Goal: Task Accomplishment & Management: Manage account settings

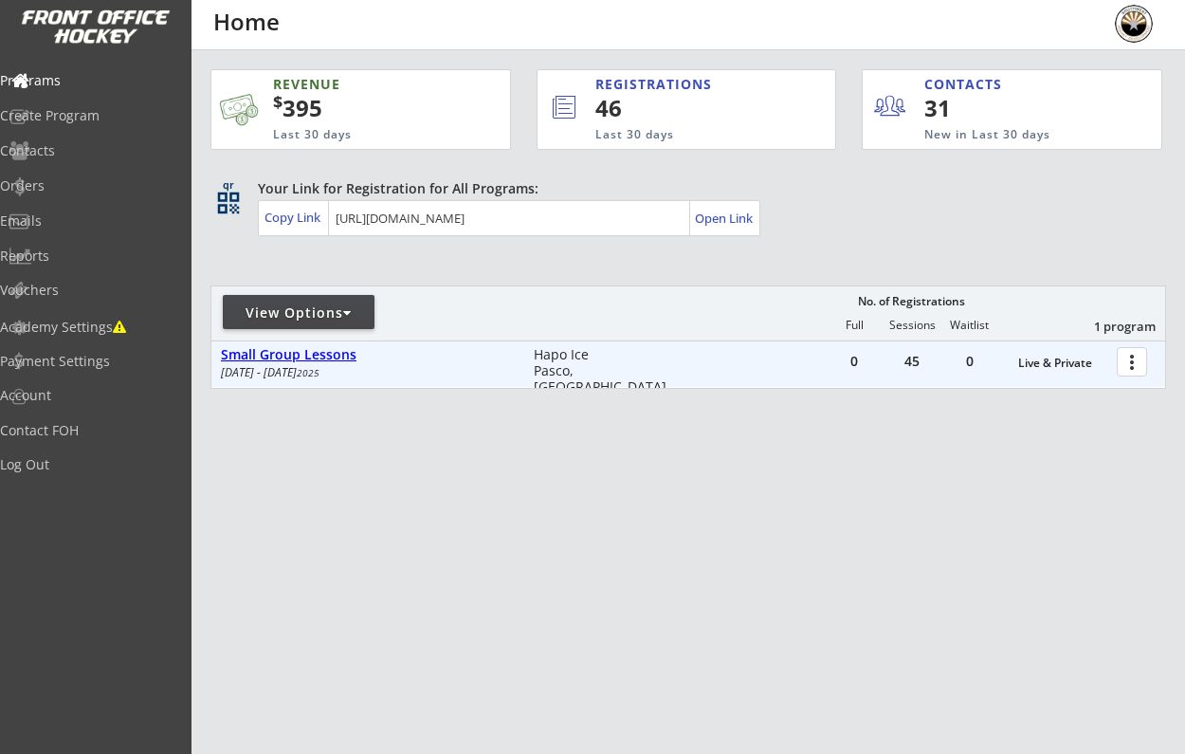
click at [366, 352] on div "Small Group Lessons" at bounding box center [367, 355] width 293 height 16
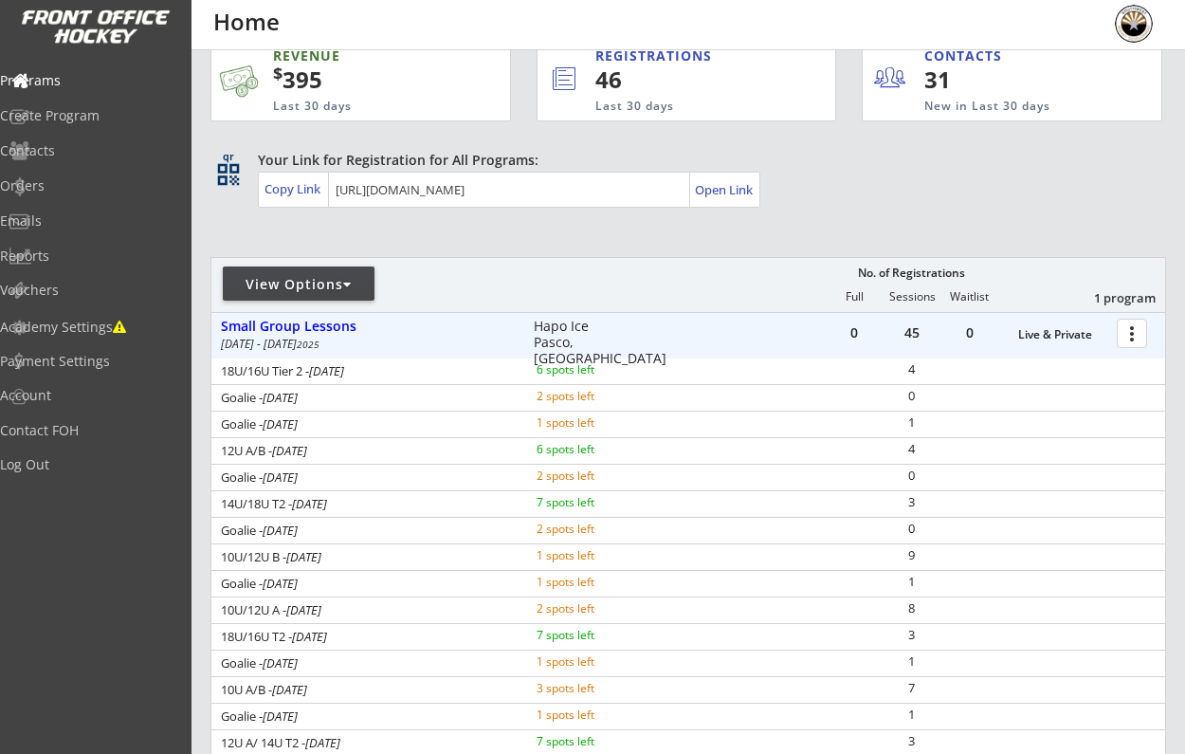
scroll to position [16, 0]
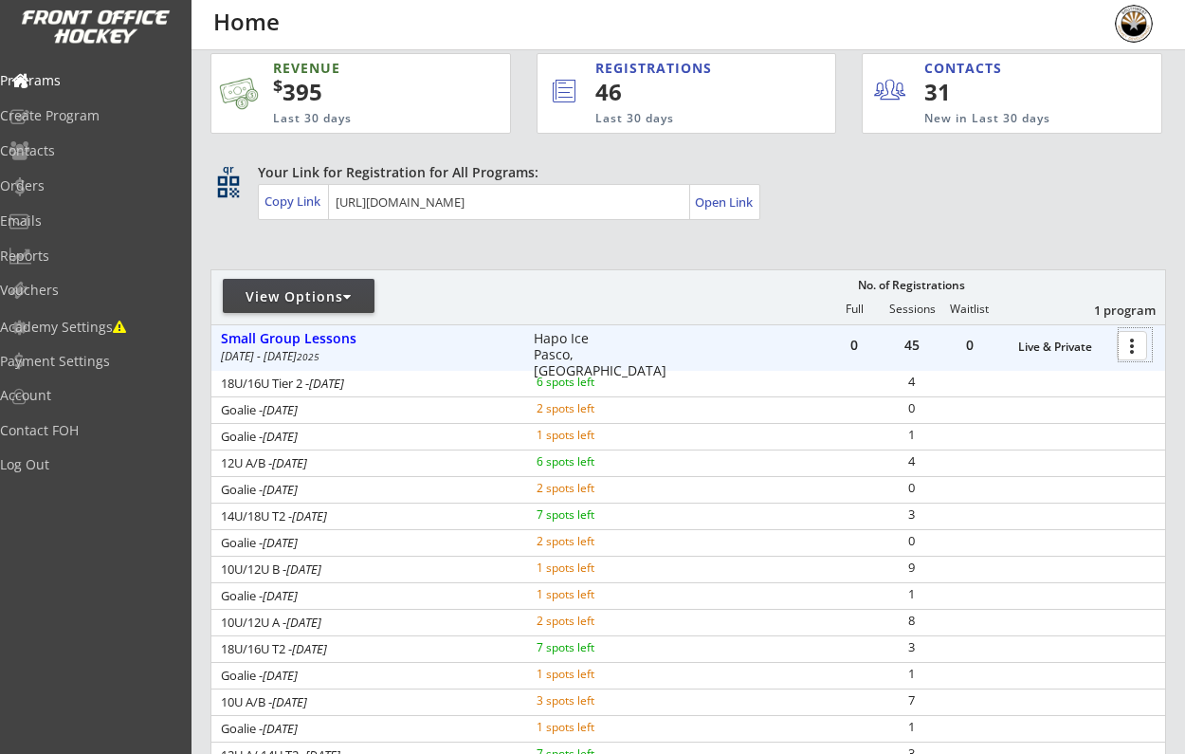
click at [1132, 339] on div at bounding box center [1135, 344] width 33 height 33
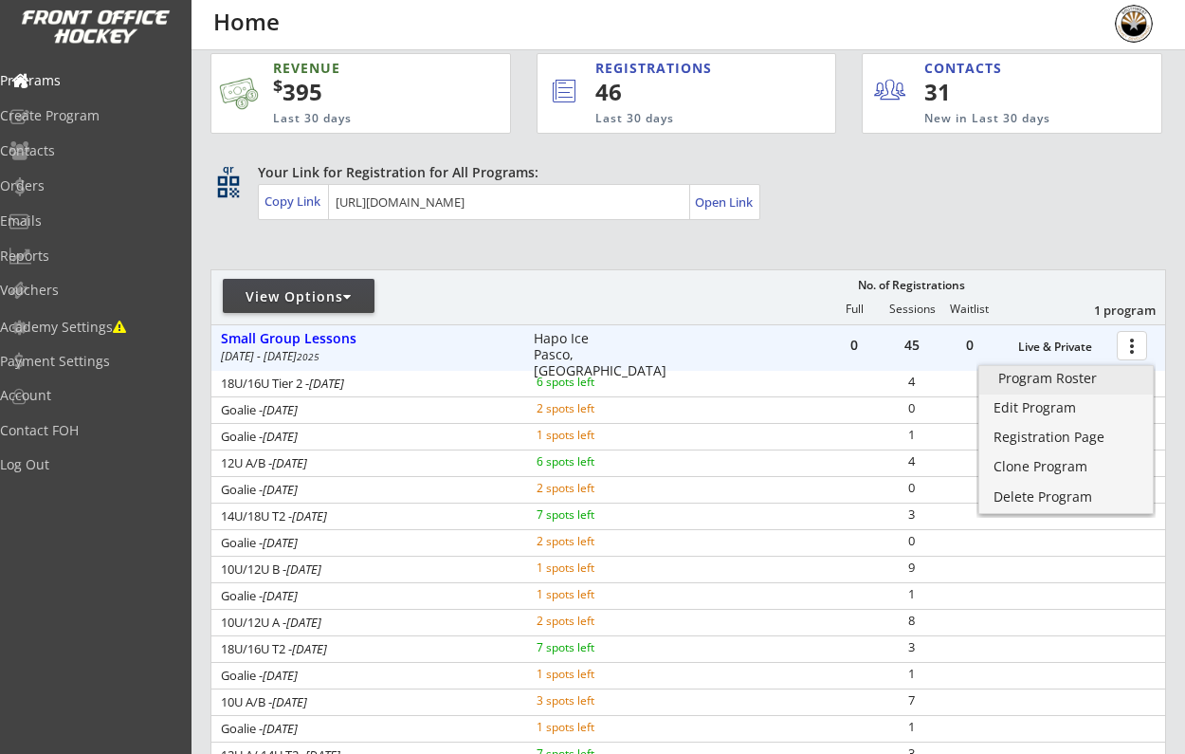
click at [1111, 378] on div "Program Roster" at bounding box center [1066, 378] width 136 height 13
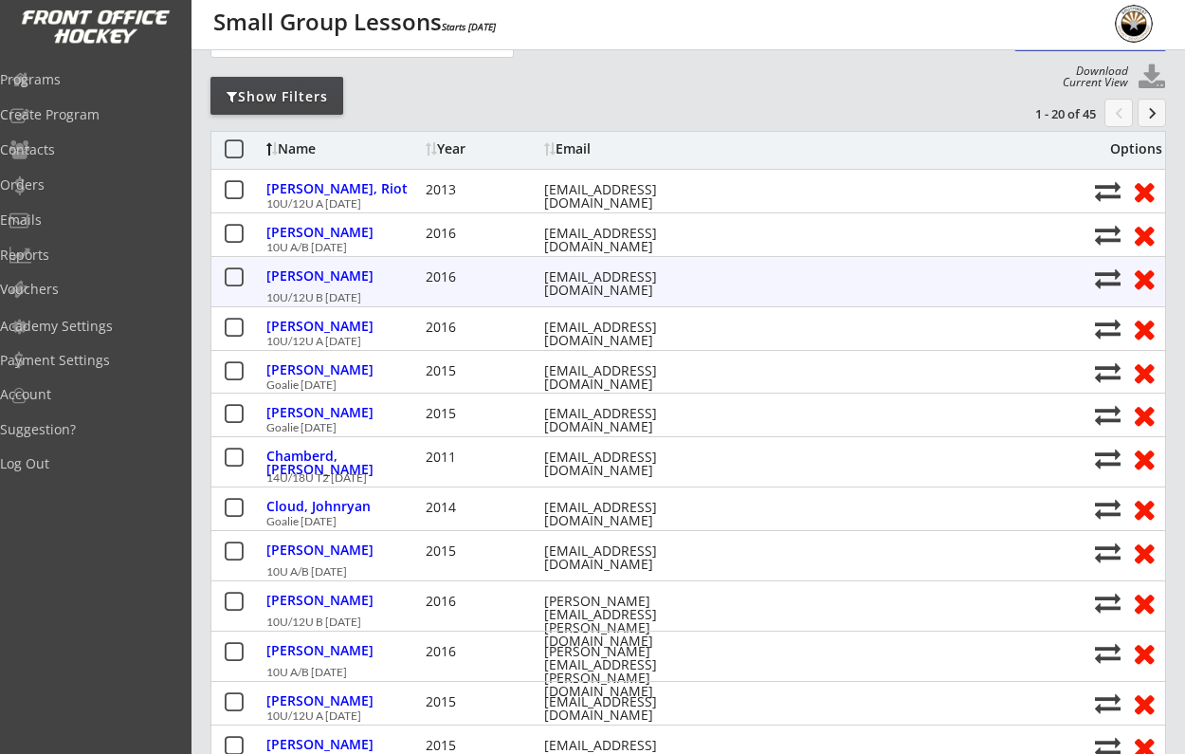
scroll to position [162, 0]
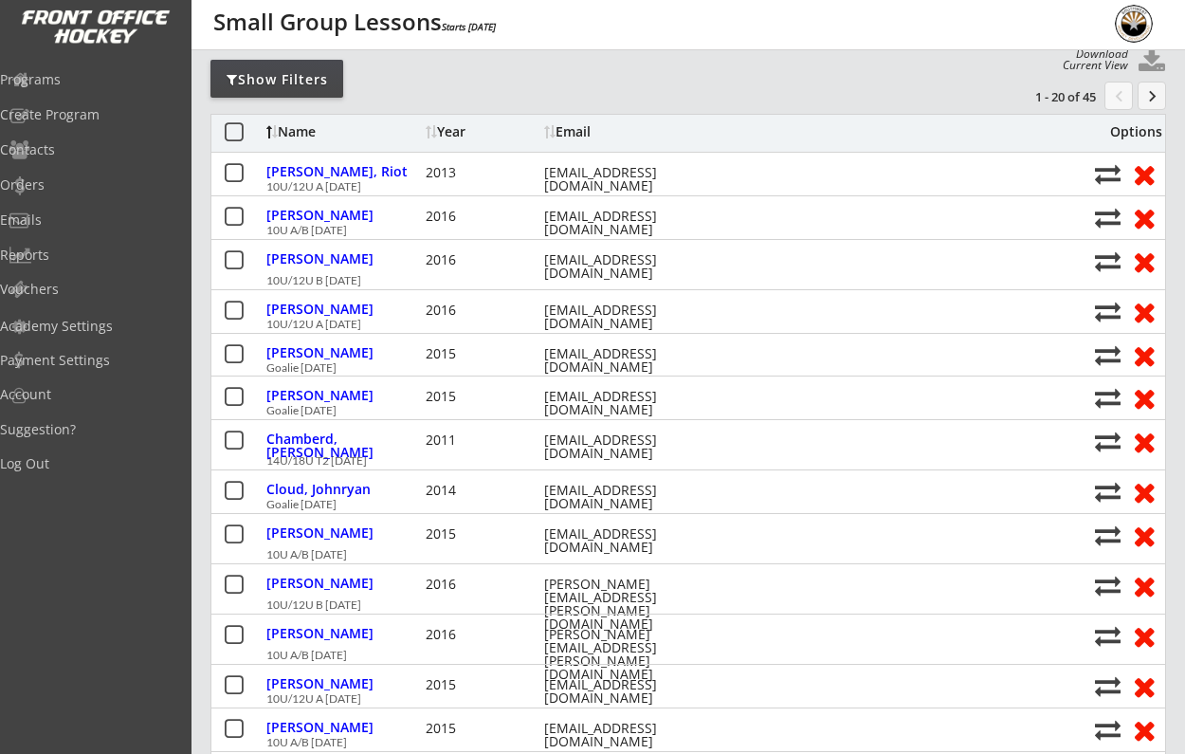
click at [300, 132] on div "Name" at bounding box center [343, 131] width 155 height 13
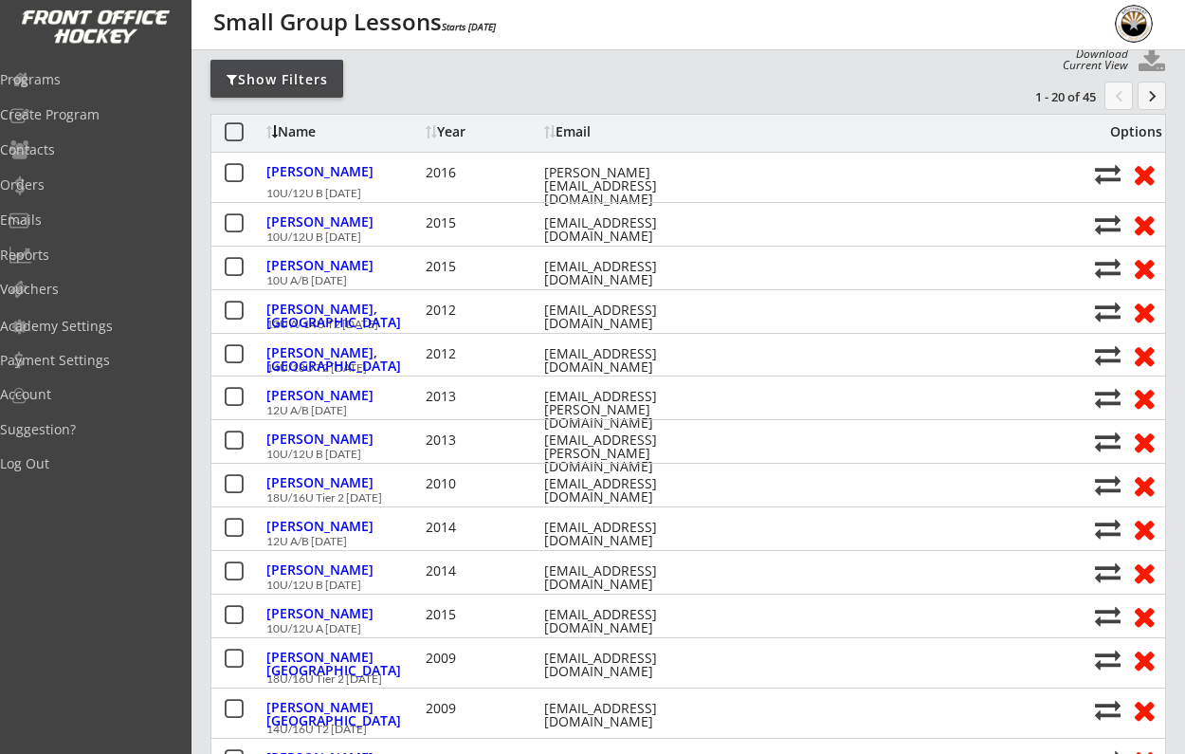
click at [300, 132] on div "Name" at bounding box center [343, 131] width 155 height 13
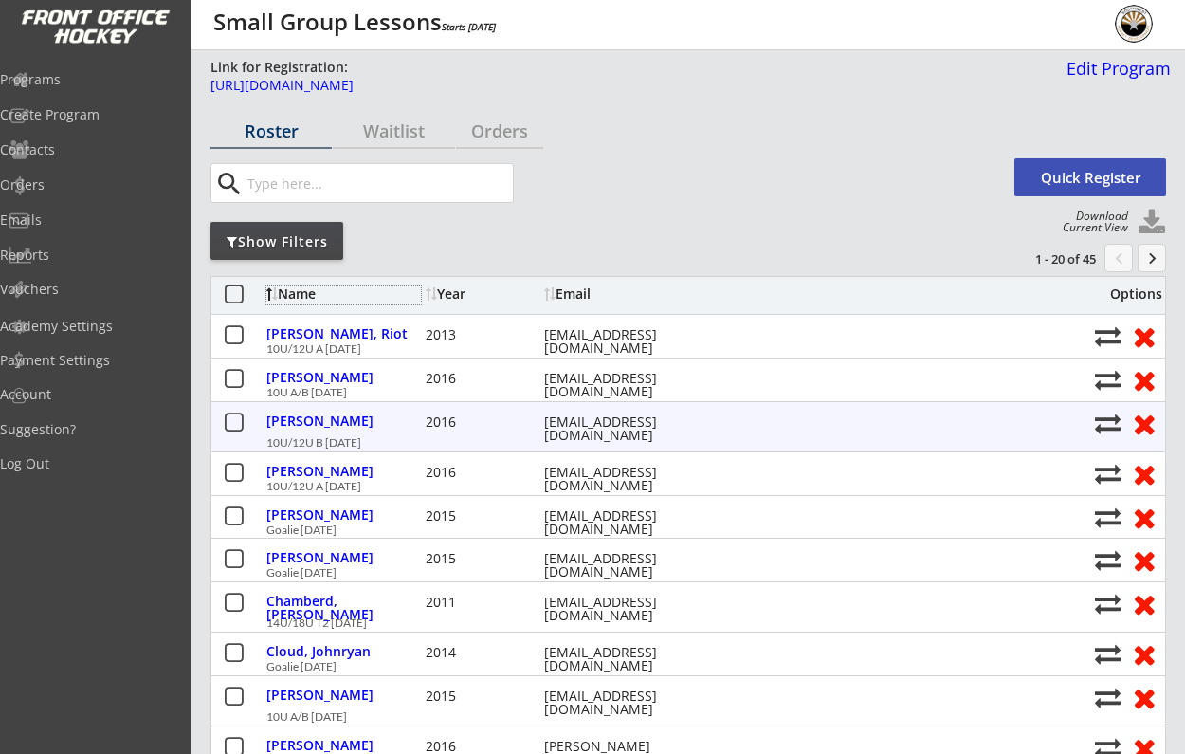
scroll to position [0, 0]
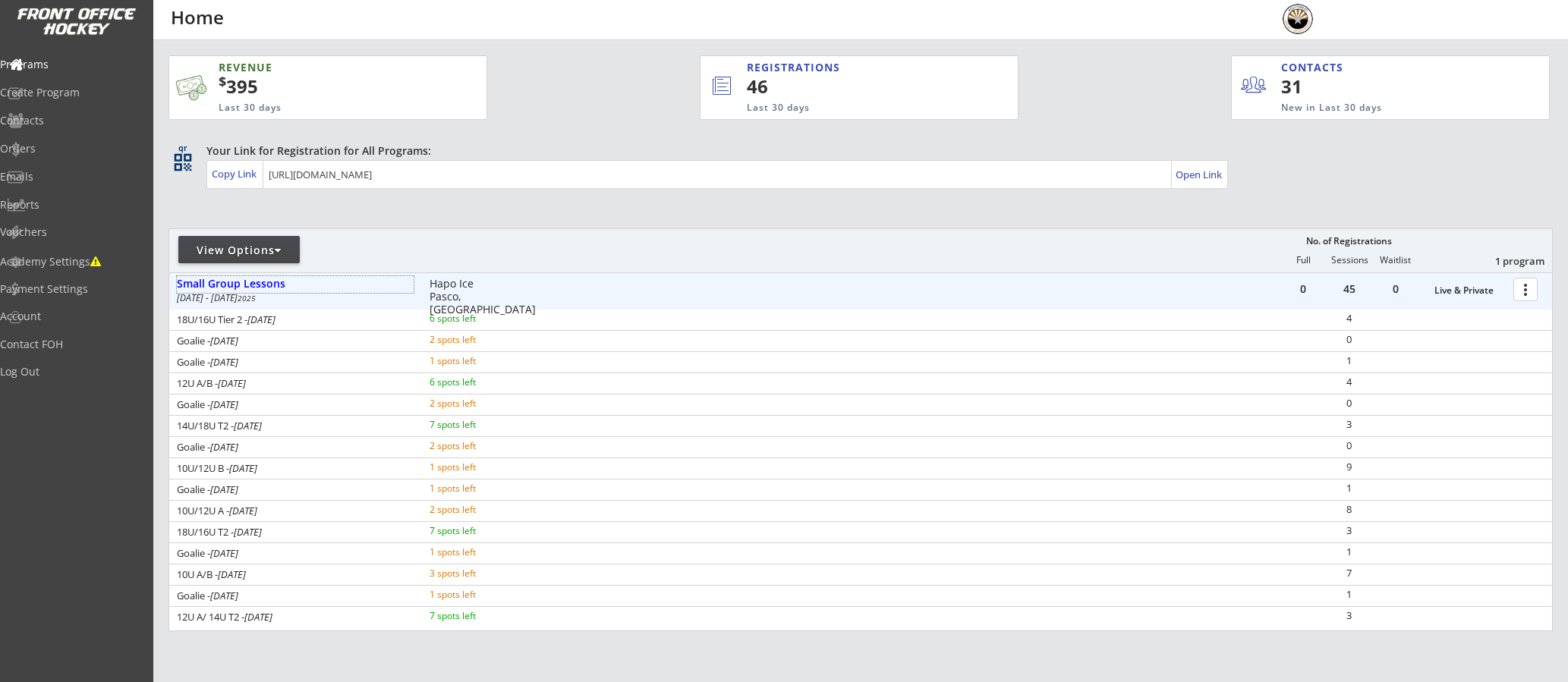
click at [1514, 294] on button "more_vert" at bounding box center [1526, 289] width 24 height 23
click at [1522, 291] on div at bounding box center [1528, 288] width 26 height 26
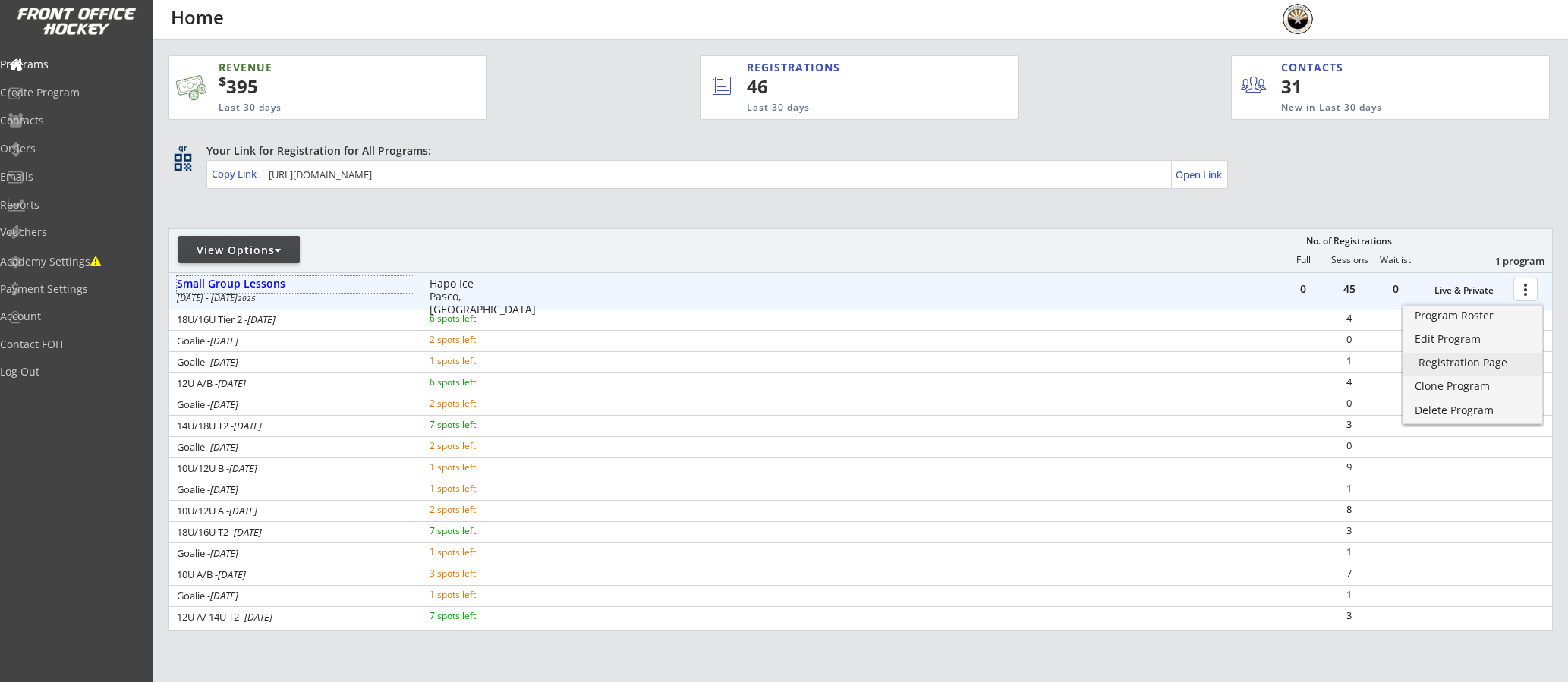
click at [1476, 361] on div "Registration Page" at bounding box center [1474, 362] width 109 height 10
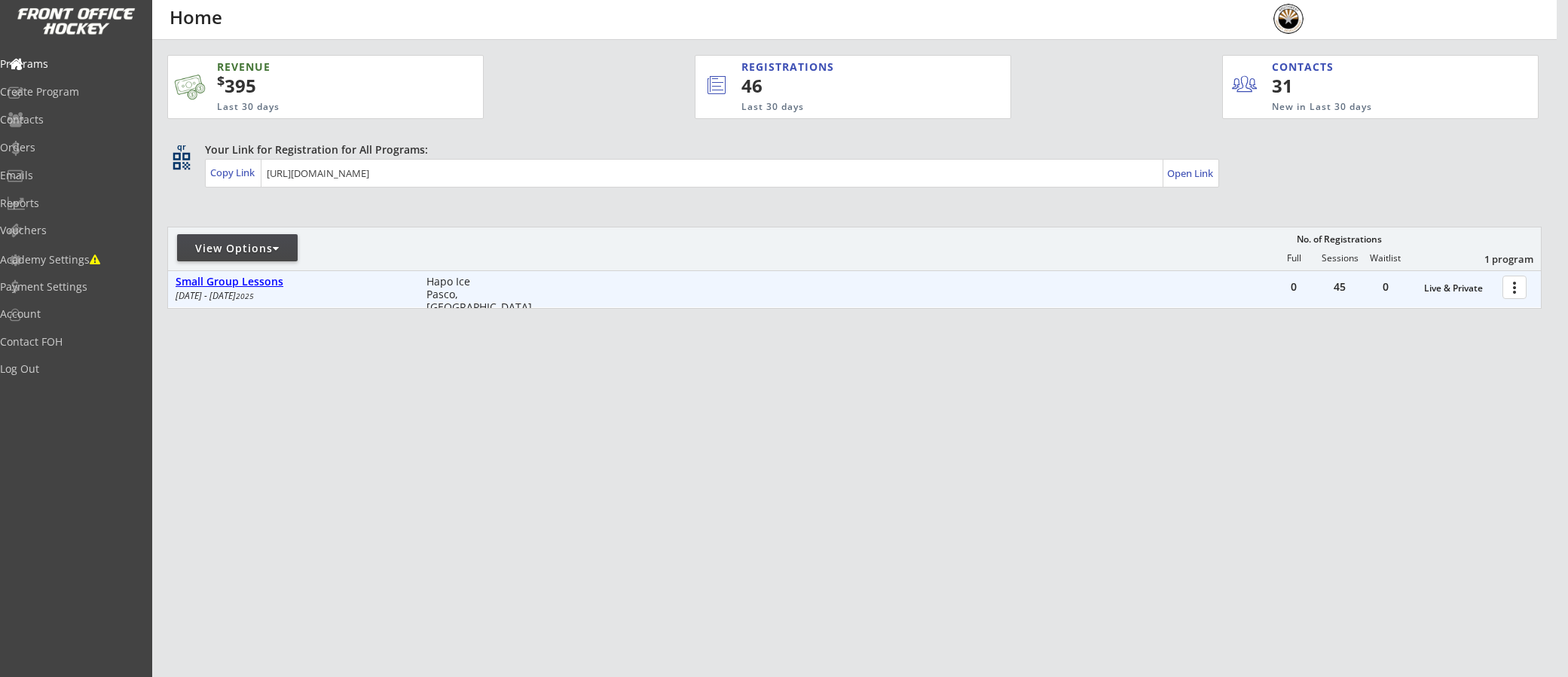
click at [250, 283] on div "Small Group Lessons" at bounding box center [293, 282] width 235 height 13
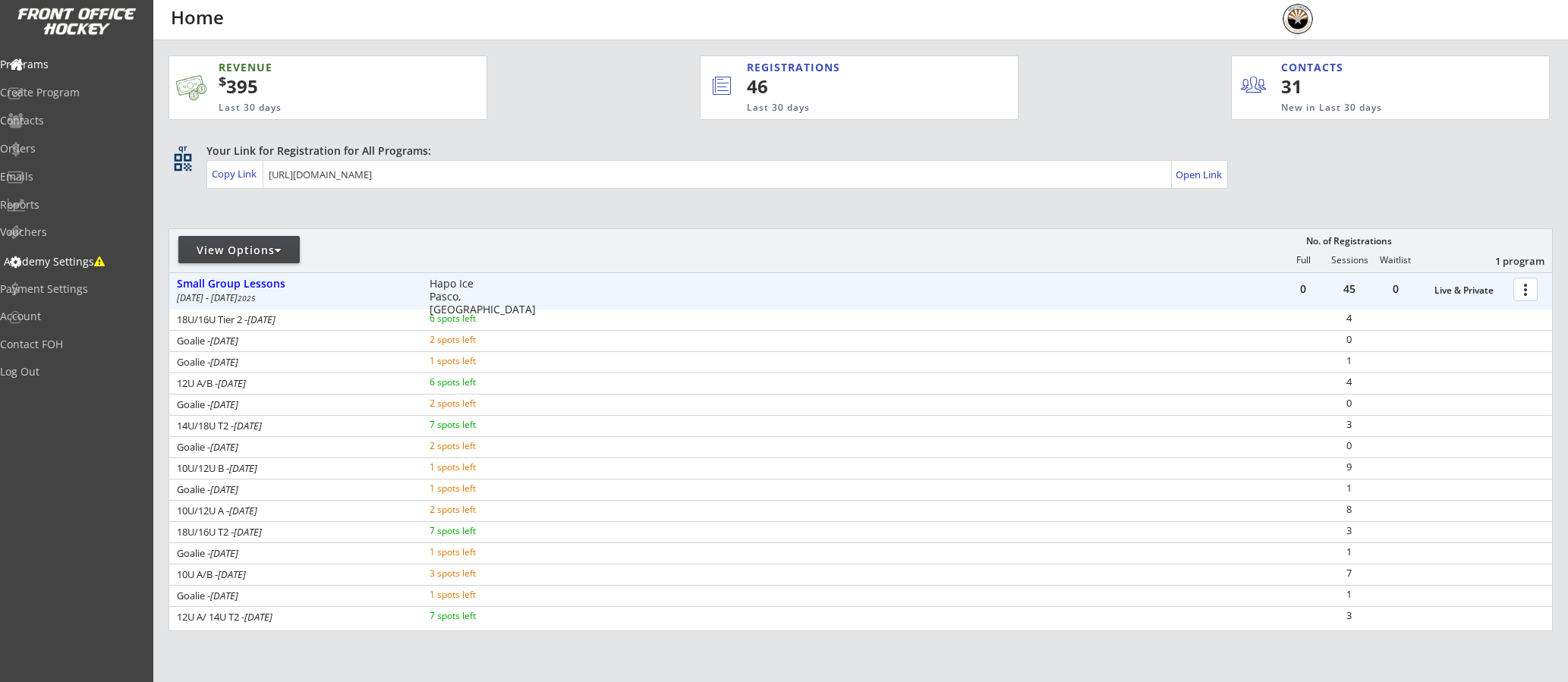
click at [93, 263] on div "Academy Settings" at bounding box center [72, 261] width 137 height 10
select select ""USD""
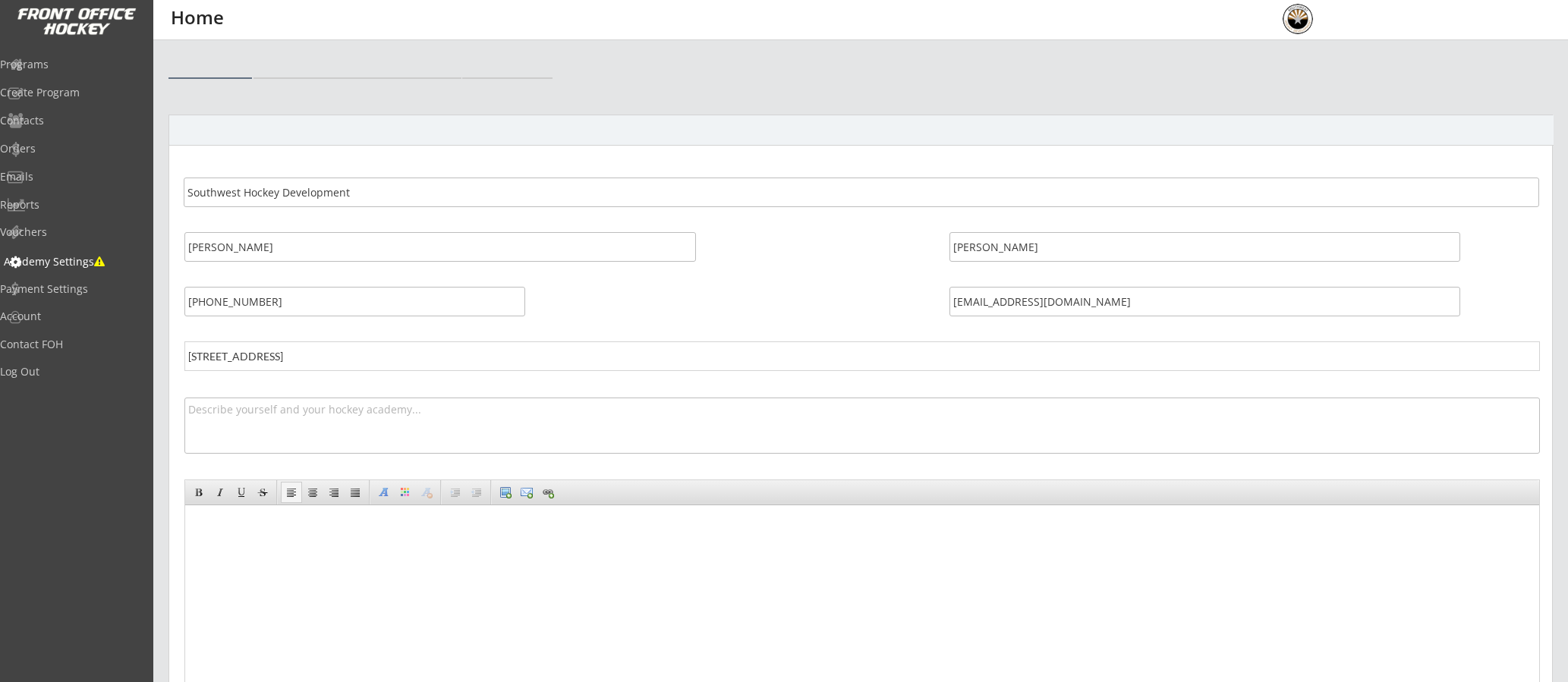
select select ""USD""
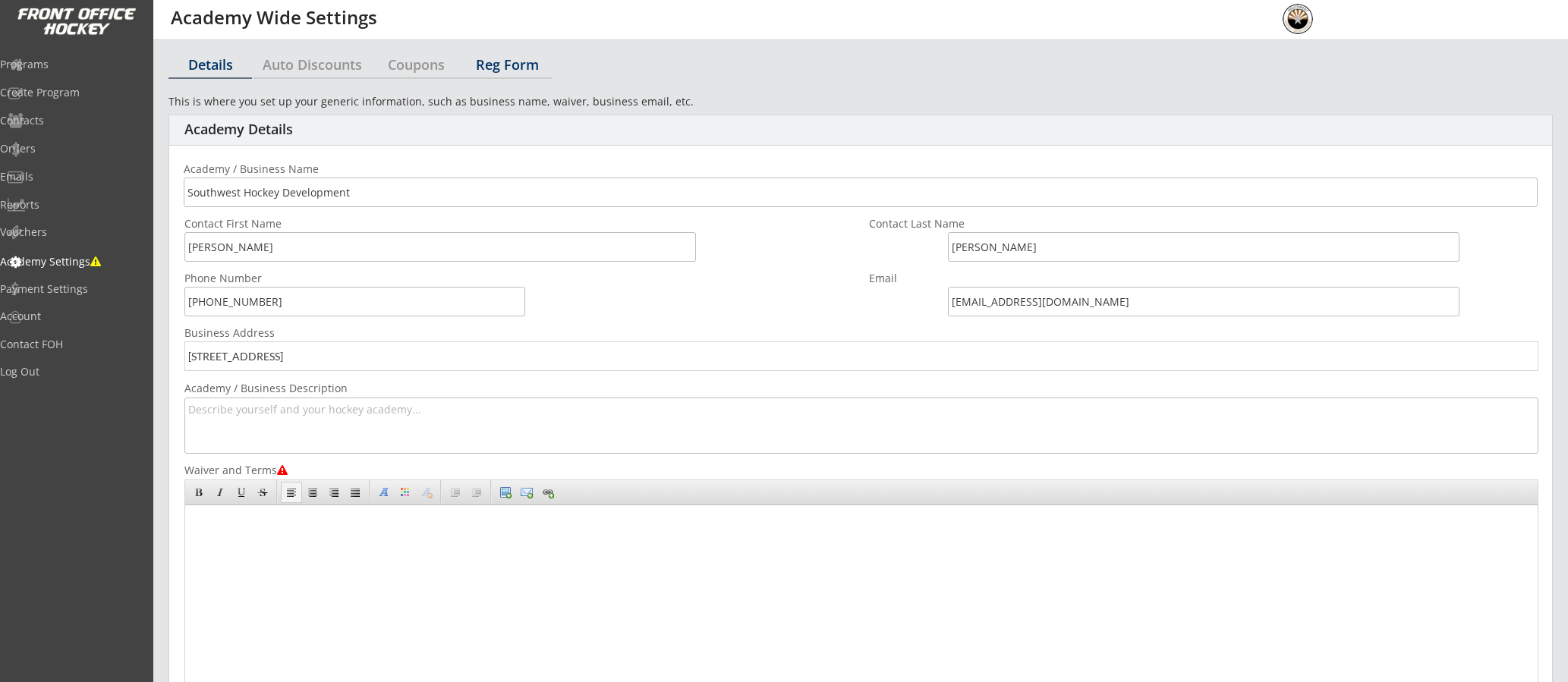
click at [523, 66] on div "Reg Form" at bounding box center [507, 64] width 90 height 14
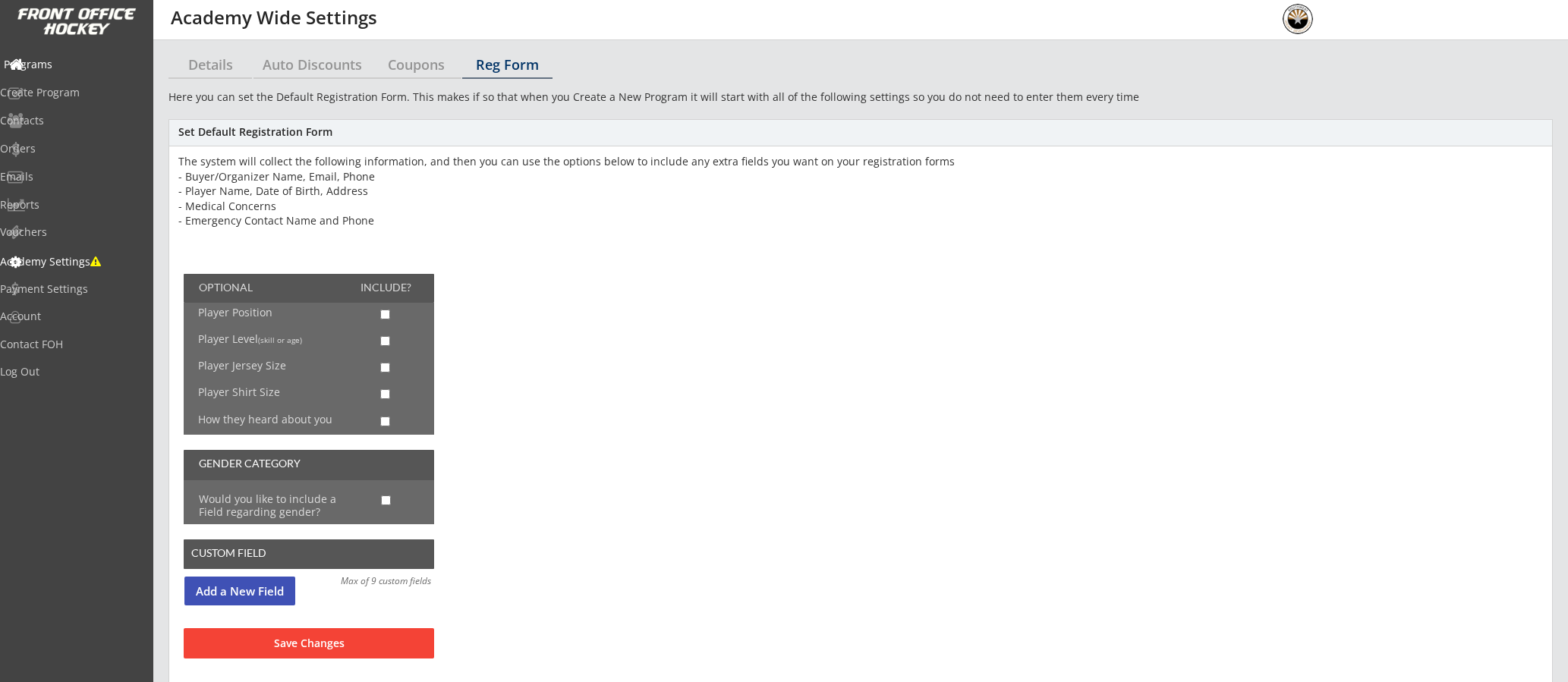
click at [91, 72] on div "Programs" at bounding box center [72, 65] width 144 height 26
